Goal: Check status: Check status

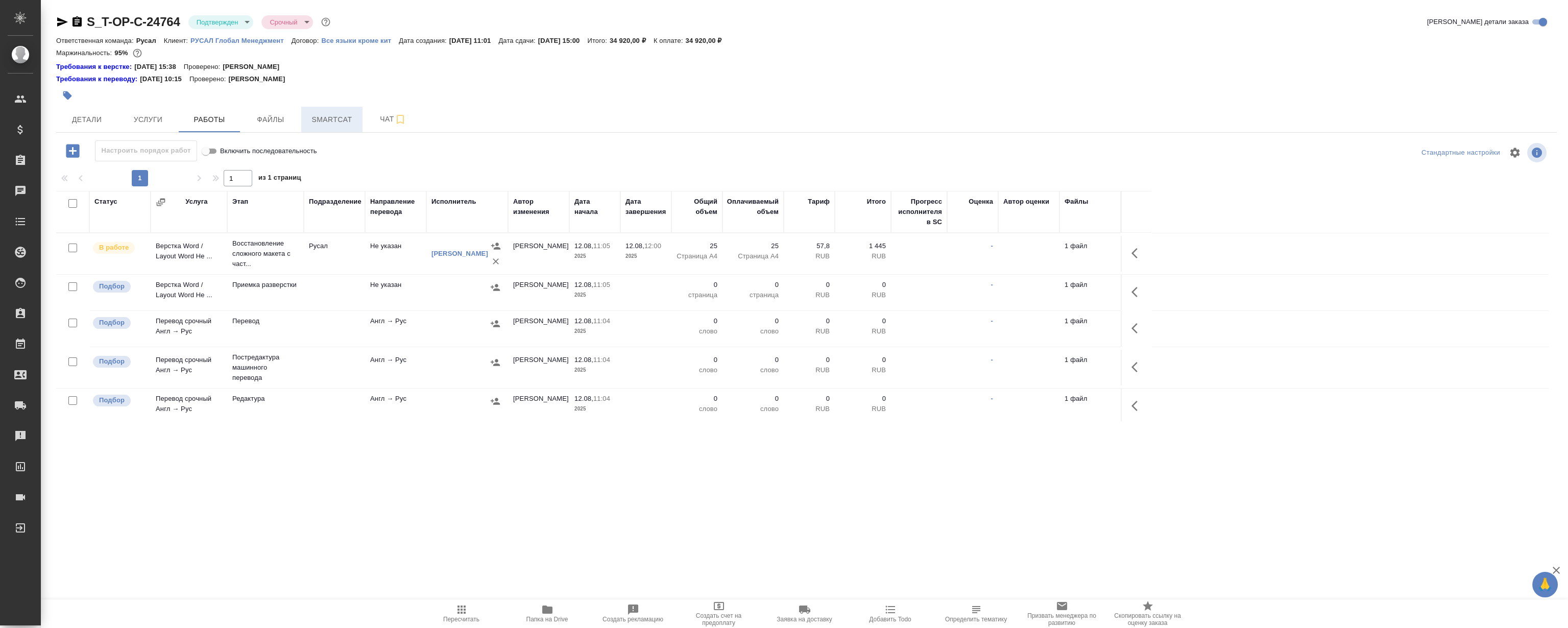
click at [322, 122] on span "Smartcat" at bounding box center [332, 120] width 49 height 13
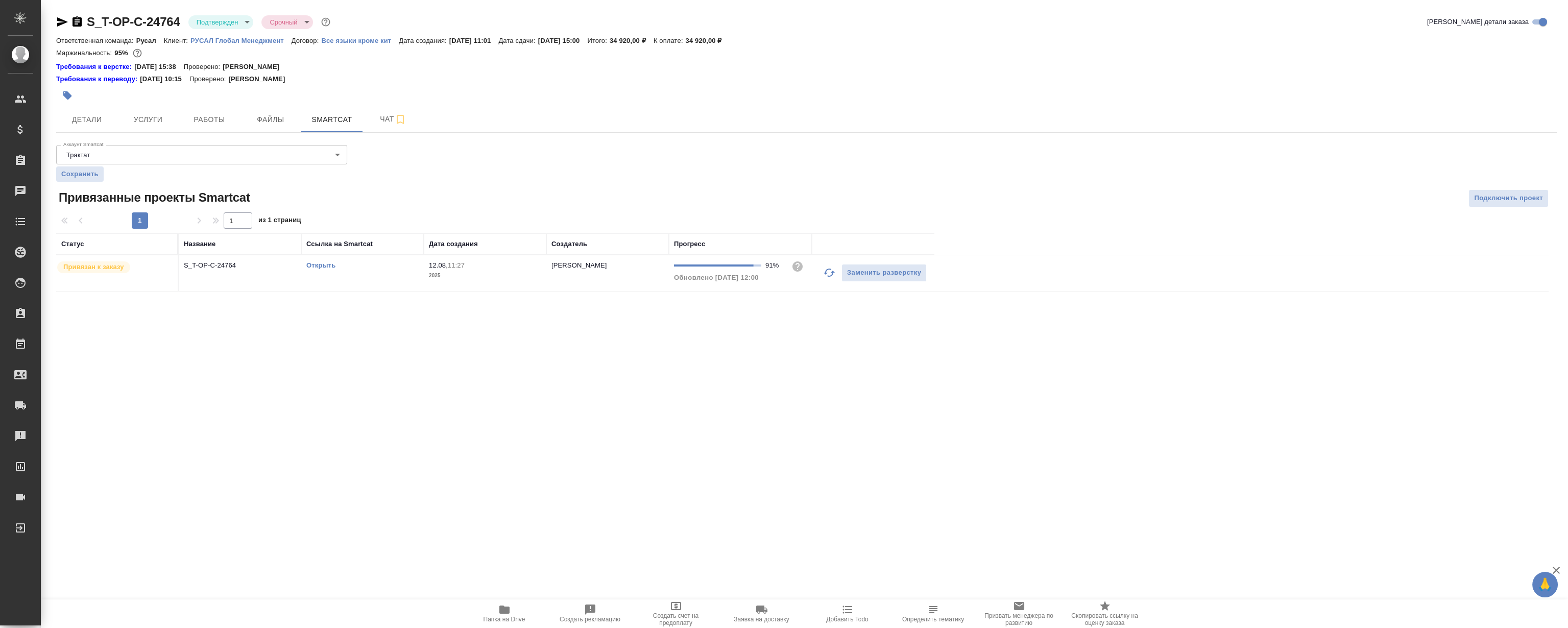
click at [320, 264] on link "Открыть" at bounding box center [321, 265] width 29 height 8
click at [163, 265] on div "Привязан к заказу" at bounding box center [114, 268] width 116 height 14
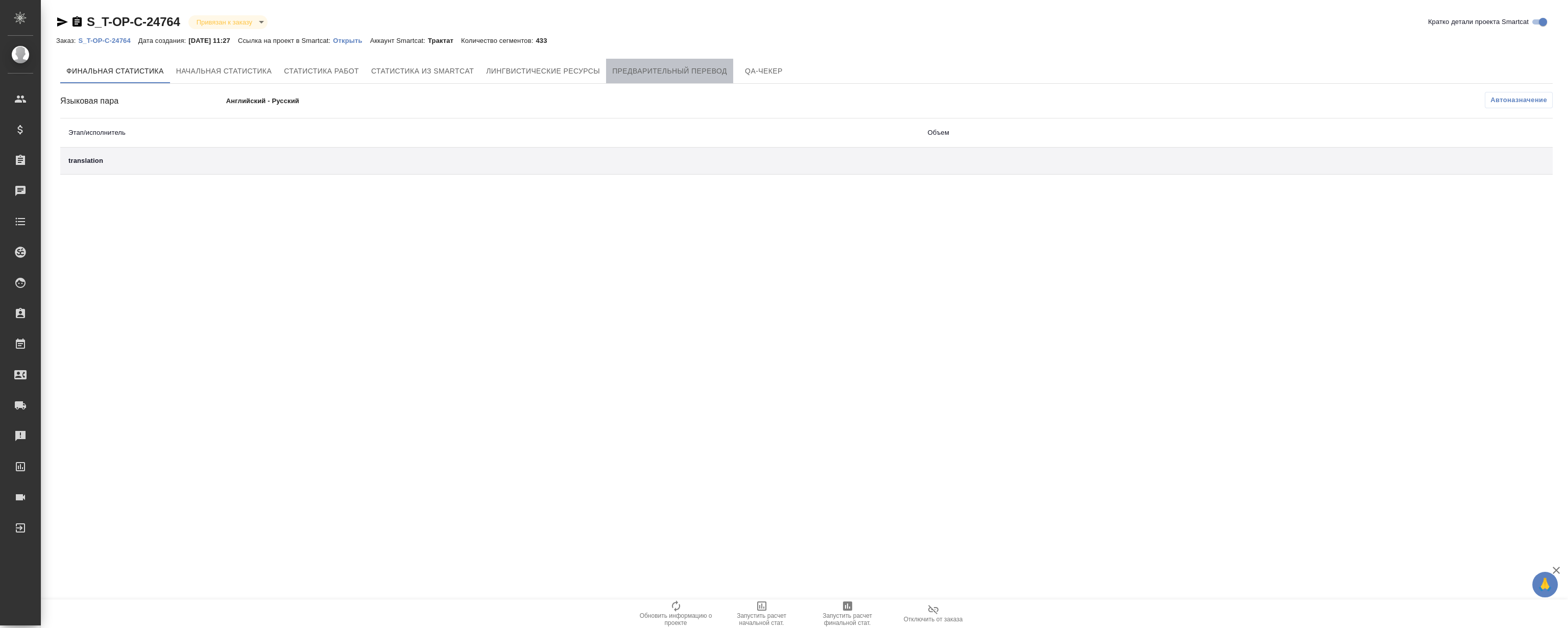
click at [667, 70] on span "Предварительный перевод" at bounding box center [670, 71] width 115 height 13
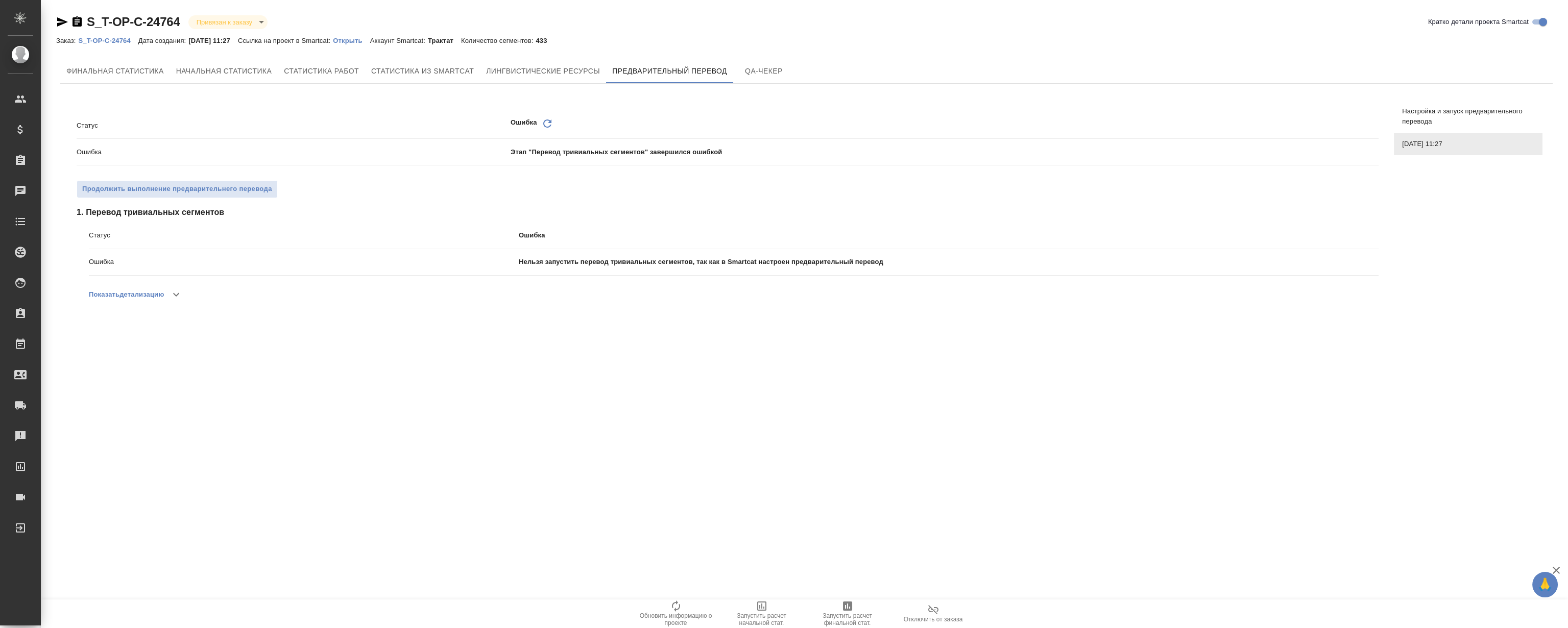
click at [817, 330] on div "Статус Ошибка Обновить Ошибка Этап "Перевод тривиальных сегментов" завершился о…" at bounding box center [807, 212] width 1493 height 240
click at [697, 338] on div "S_T-OP-C-24764 Привязан к заказу linkedToOrder Кратко детали проекта Smartcat З…" at bounding box center [806, 175] width 1512 height 349
click at [533, 71] on span "Лингвистические ресурсы" at bounding box center [543, 71] width 114 height 13
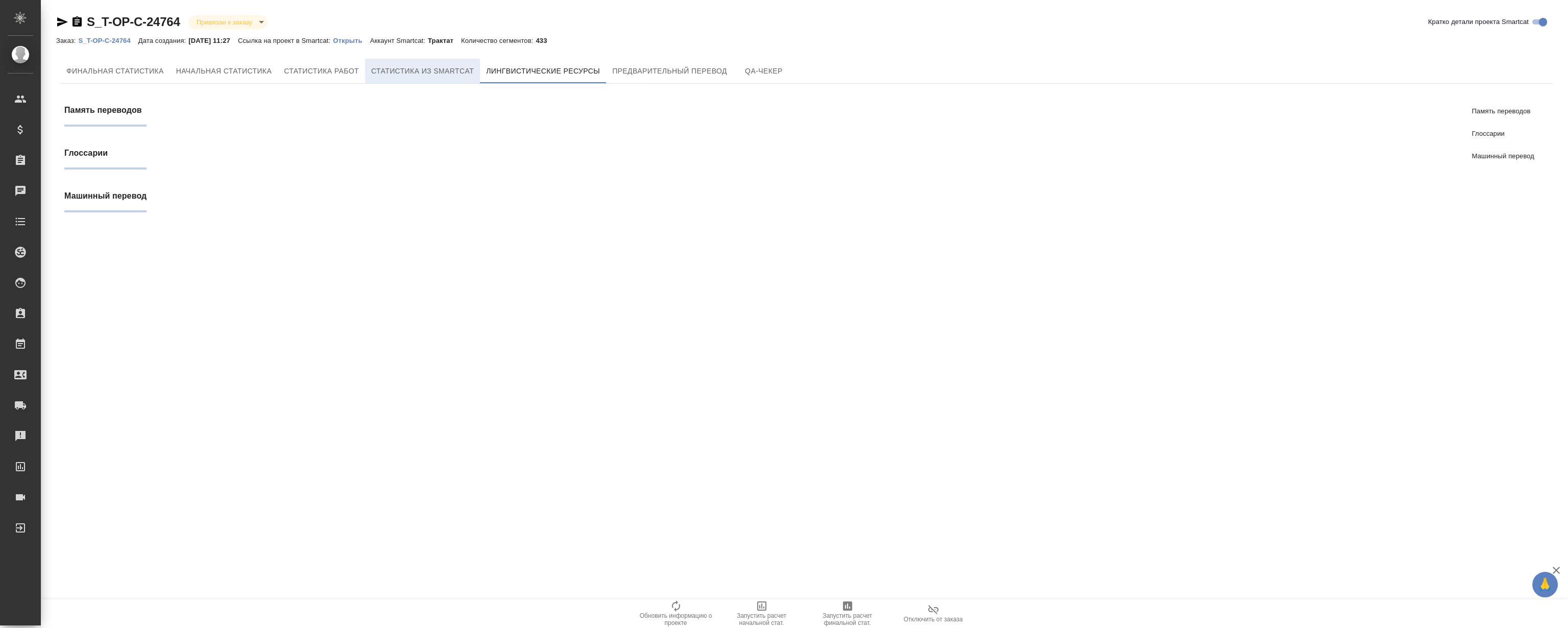
click at [410, 65] on span "Статистика из Smartcat" at bounding box center [423, 71] width 102 height 13
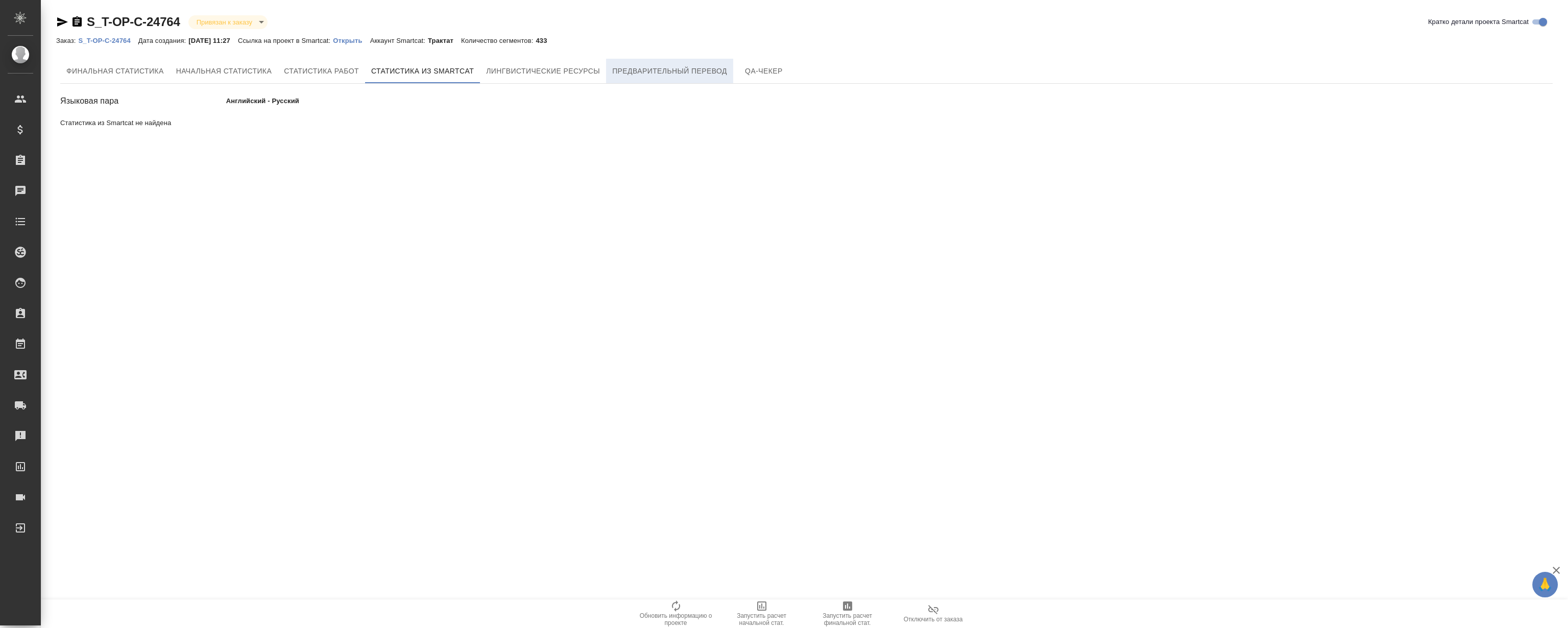
click at [667, 62] on button "Предварительный перевод" at bounding box center [669, 71] width 127 height 25
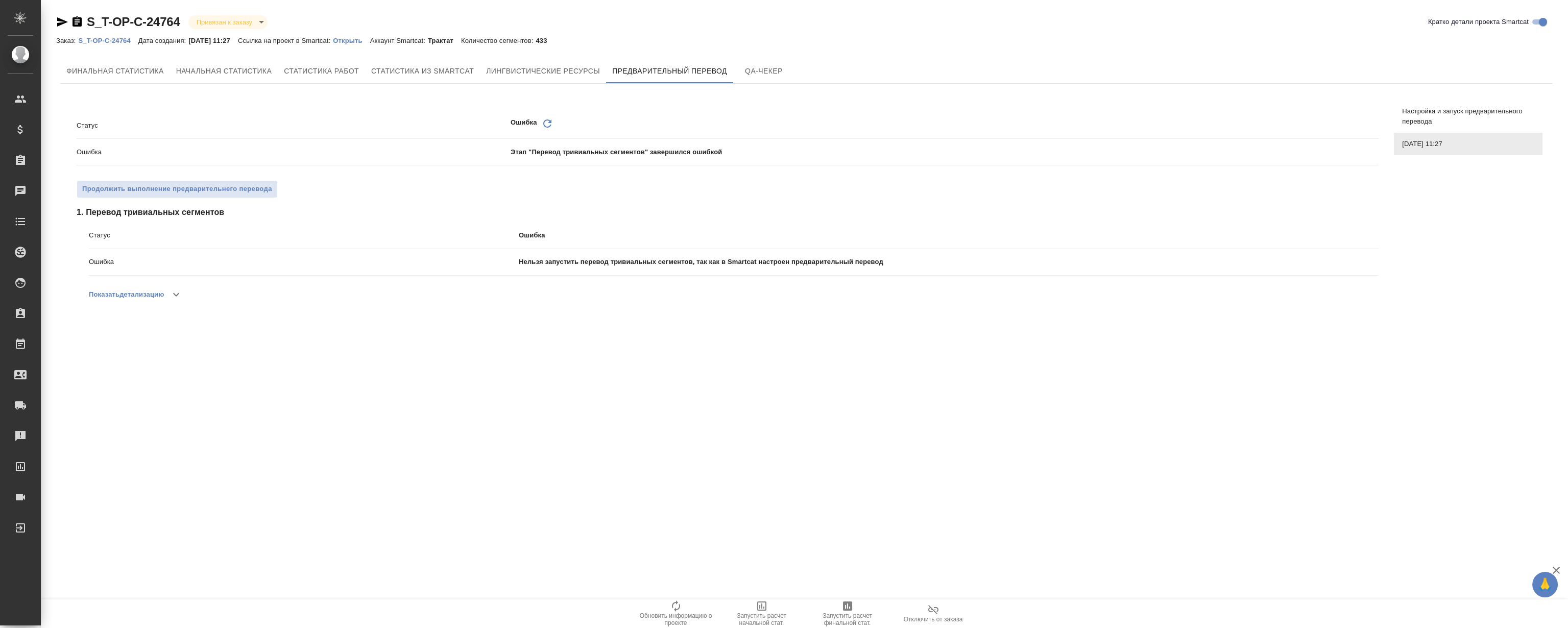
click at [186, 289] on button "button" at bounding box center [176, 294] width 25 height 25
click at [674, 391] on div ".cls-1 fill:#fff; AWATERA [PERSON_NAME] Спецификации Заказы 0 Чаты Todo Проекты…" at bounding box center [784, 314] width 1568 height 628
click at [673, 391] on div ".cls-1 fill:#fff; AWATERA [PERSON_NAME] Спецификации Заказы 0 Чаты Todo Проекты…" at bounding box center [784, 314] width 1568 height 628
click at [557, 398] on div ".cls-1 fill:#fff; AWATERA [PERSON_NAME] Спецификации Заказы 0 Чаты Todo Проекты…" at bounding box center [784, 314] width 1568 height 628
